Goal: Navigation & Orientation: Find specific page/section

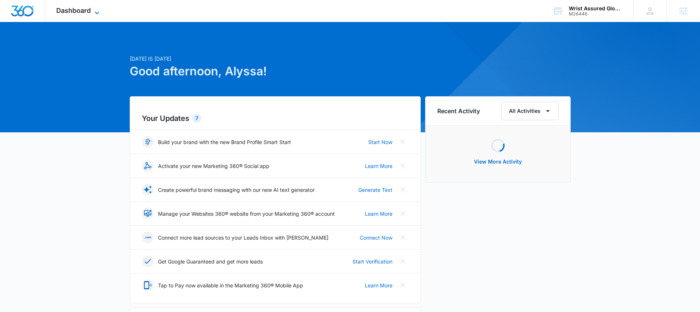
click at [74, 10] on span "Dashboard" at bounding box center [73, 11] width 35 height 8
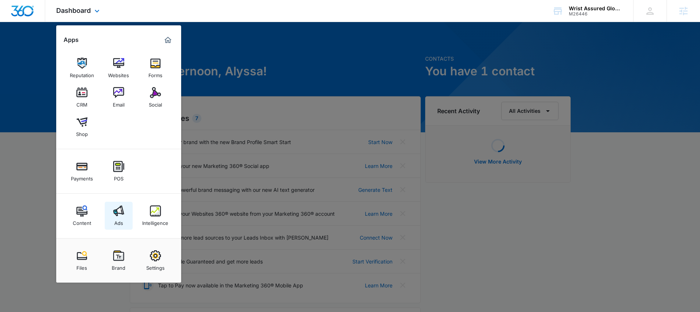
click at [122, 208] on img at bounding box center [118, 210] width 11 height 11
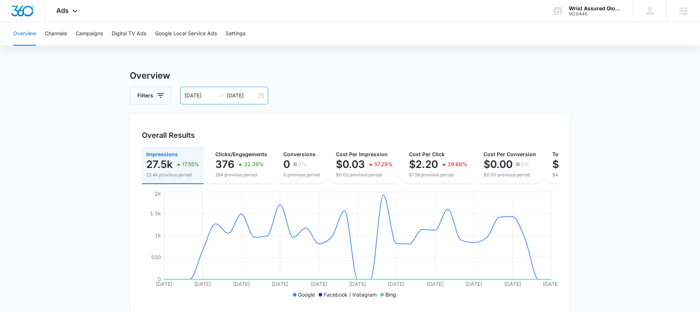
click at [262, 92] on div "07/07/2025 08/06/2025" at bounding box center [224, 96] width 88 height 18
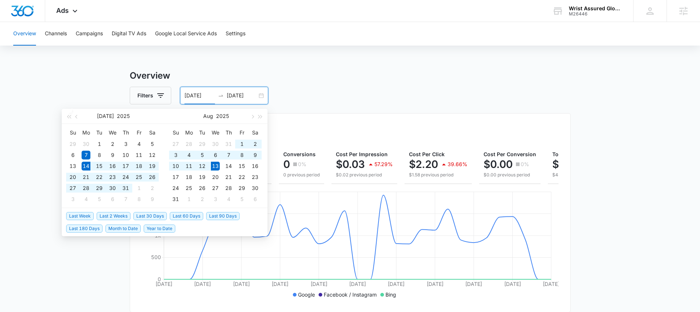
click at [159, 216] on span "Last 30 Days" at bounding box center [149, 216] width 33 height 8
type input "07/14/2025"
type input "08/13/2025"
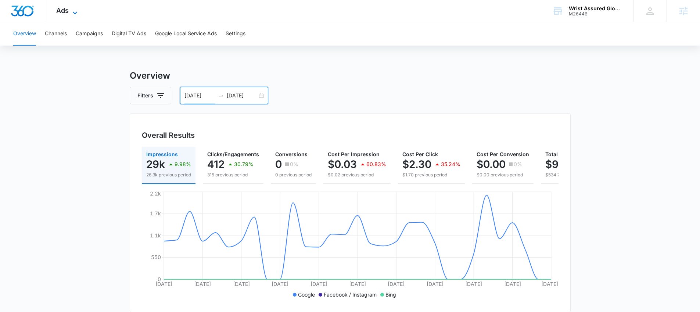
click at [75, 14] on icon at bounding box center [75, 12] width 9 height 9
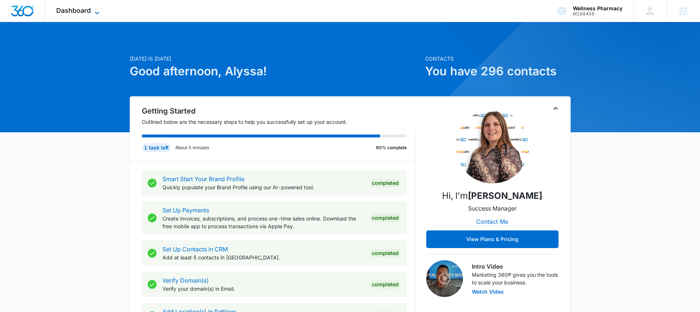
click at [76, 8] on span "Dashboard" at bounding box center [73, 11] width 35 height 8
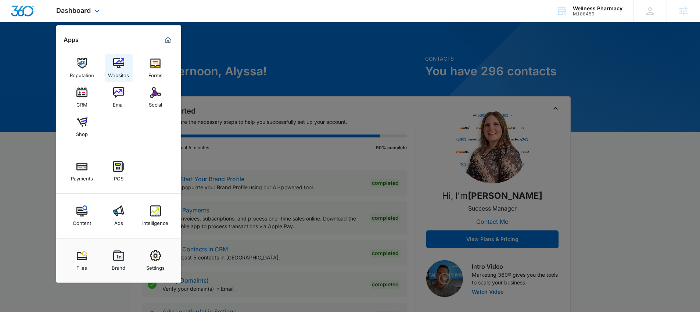
click at [122, 67] on img at bounding box center [118, 63] width 11 height 11
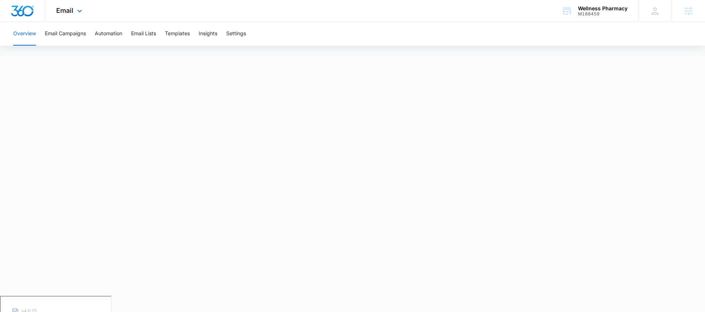
click at [71, 17] on div "Email Apps Reputation Websites Forms CRM Email Social Shop Payments POS Content…" at bounding box center [70, 11] width 50 height 22
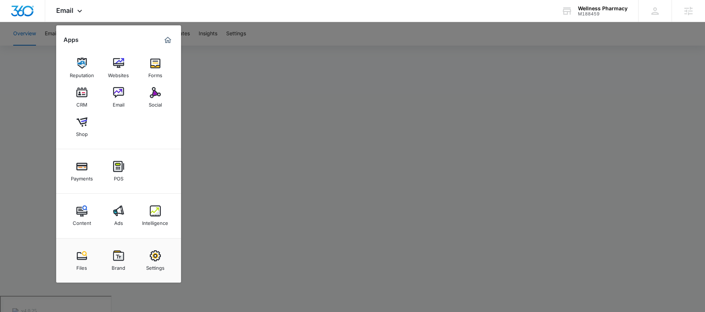
click at [307, 109] on div at bounding box center [352, 156] width 705 height 312
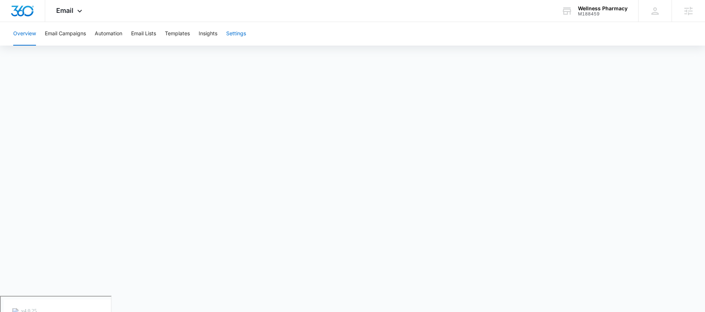
click at [246, 37] on button "Settings" at bounding box center [236, 34] width 20 height 24
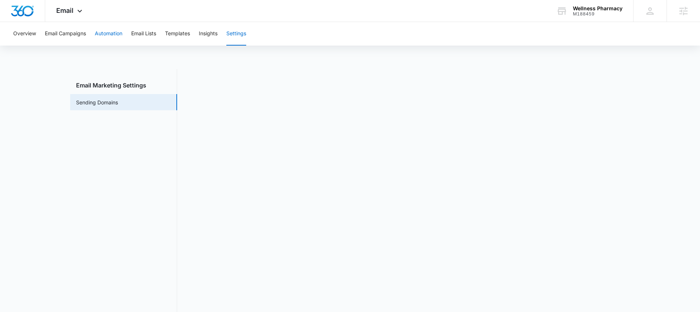
click at [109, 43] on button "Automation" at bounding box center [109, 34] width 28 height 24
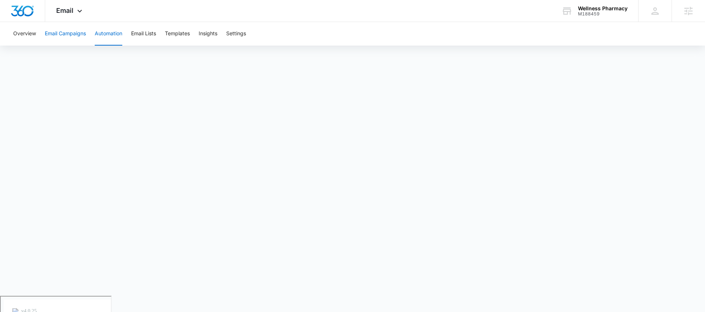
click at [73, 37] on button "Email Campaigns" at bounding box center [65, 34] width 41 height 24
click at [152, 26] on button "Email Lists" at bounding box center [143, 34] width 25 height 24
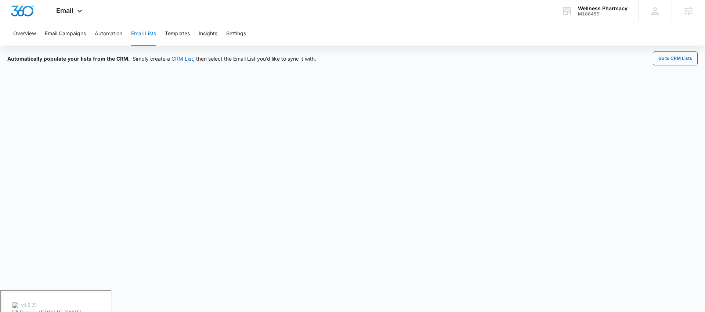
click at [150, 35] on button "Email Lists" at bounding box center [143, 34] width 25 height 24
click at [122, 36] on button "Automation" at bounding box center [109, 34] width 28 height 24
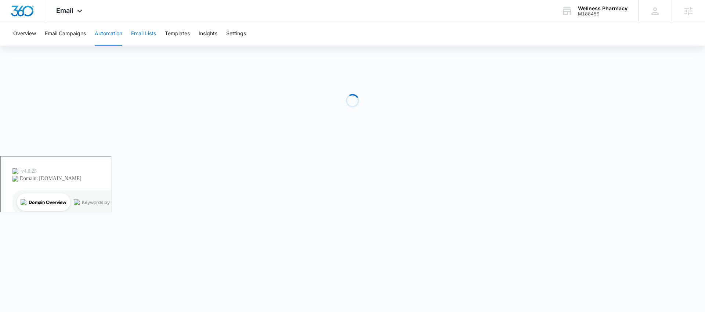
click at [140, 38] on button "Email Lists" at bounding box center [143, 34] width 25 height 24
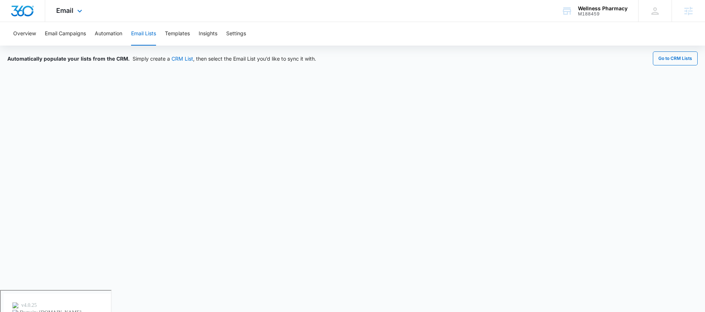
click at [73, 16] on div "Email Apps Reputation Websites Forms CRM Email Social Shop Payments POS Content…" at bounding box center [70, 11] width 50 height 22
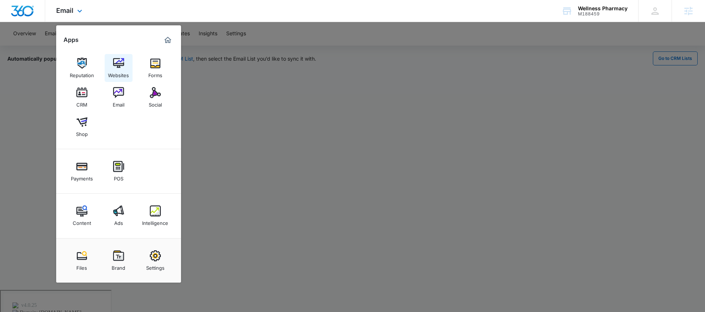
click at [121, 65] on img at bounding box center [118, 63] width 11 height 11
